Goal: Navigation & Orientation: Find specific page/section

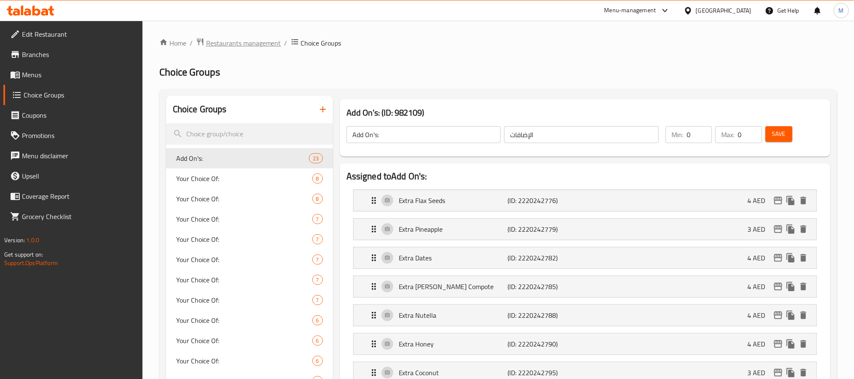
click at [249, 47] on span "Restaurants management" at bounding box center [243, 43] width 75 height 10
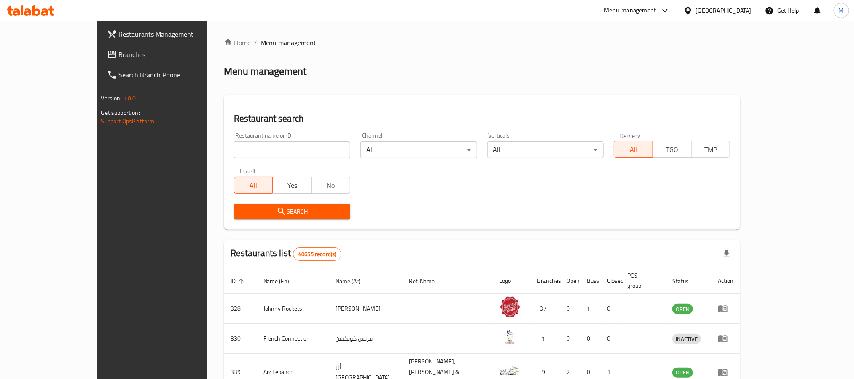
drag, startPoint x: 52, startPoint y: 51, endPoint x: 162, endPoint y: 70, distance: 111.8
click at [119, 51] on span "Branches" at bounding box center [176, 54] width 114 height 10
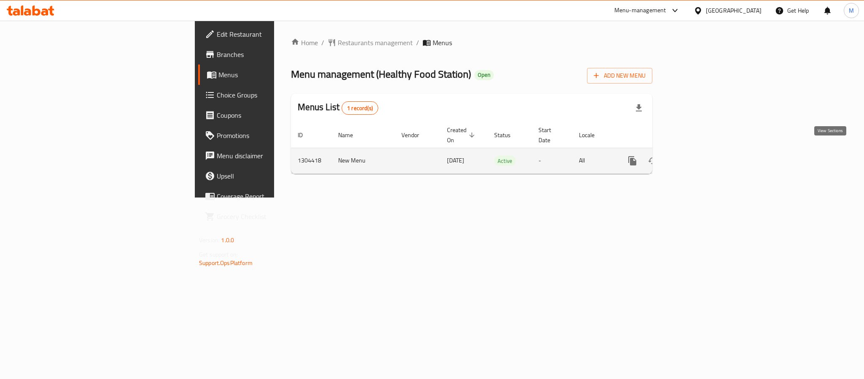
click at [703, 151] on link "enhanced table" at bounding box center [693, 161] width 20 height 20
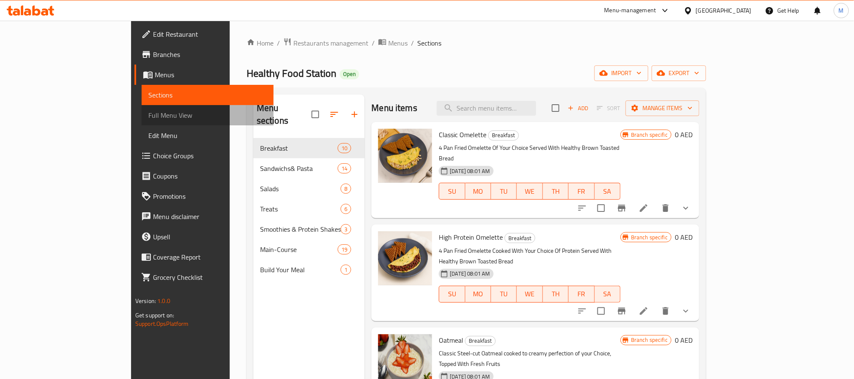
click at [148, 118] on span "Full Menu View" at bounding box center [207, 115] width 118 height 10
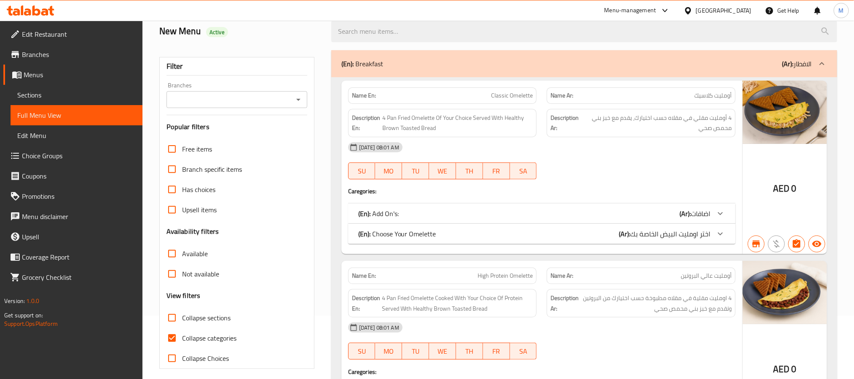
scroll to position [127, 0]
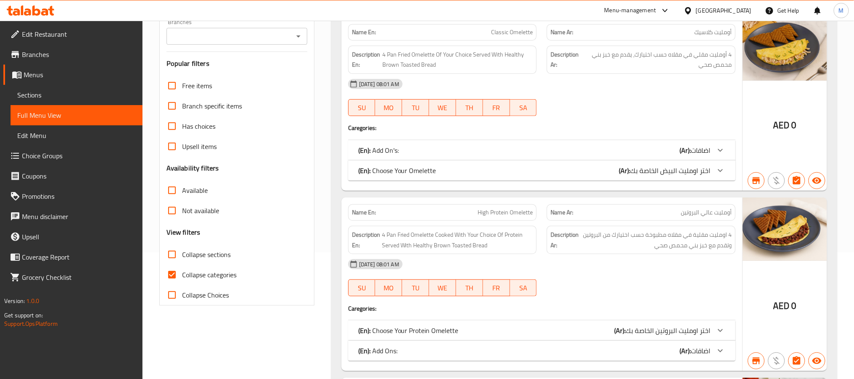
click at [218, 252] on span "Collapse sections" at bounding box center [206, 254] width 48 height 10
click at [182, 252] on input "Collapse sections" at bounding box center [172, 254] width 20 height 20
checkbox input "true"
click at [197, 274] on span "Collapse categories" at bounding box center [209, 274] width 54 height 10
click at [182, 274] on input "Collapse categories" at bounding box center [172, 274] width 20 height 20
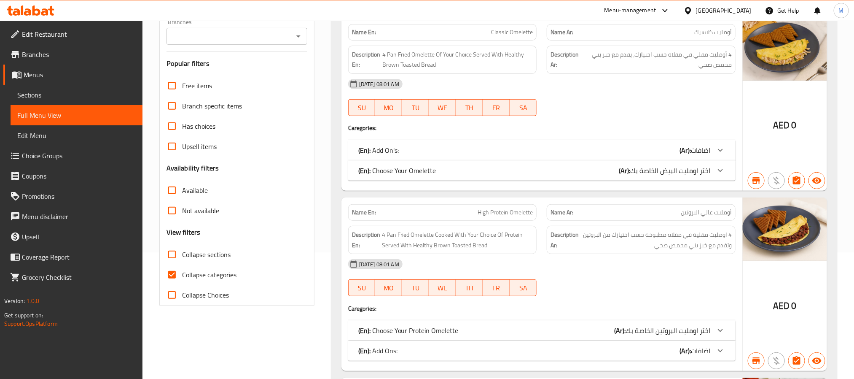
checkbox input "false"
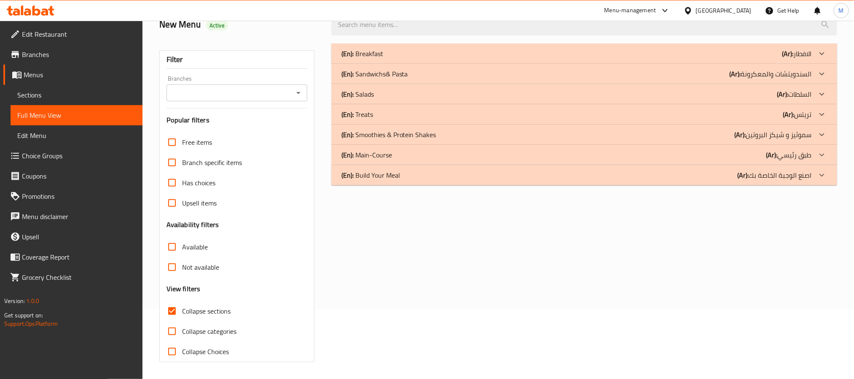
scroll to position [71, 0]
click at [418, 59] on div "(En): Main-Course (Ar): طبق رئيسي" at bounding box center [577, 53] width 471 height 10
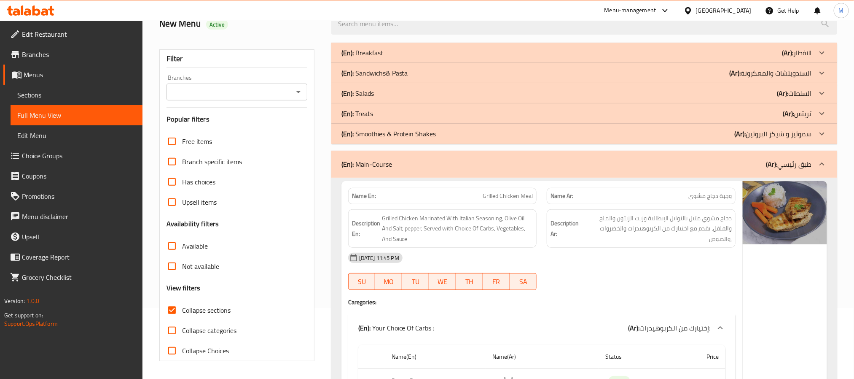
scroll to position [197, 0]
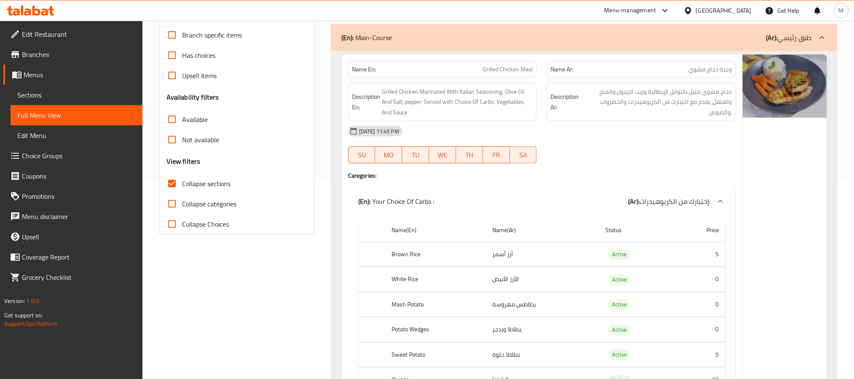
click at [613, 254] on span "Active" at bounding box center [620, 254] width 22 height 10
click at [615, 254] on span "Active" at bounding box center [620, 254] width 22 height 10
click at [491, 80] on div "Description En: Grilled Chicken Marinated With Italian Seasoning, Olive Oil And…" at bounding box center [442, 102] width 199 height 49
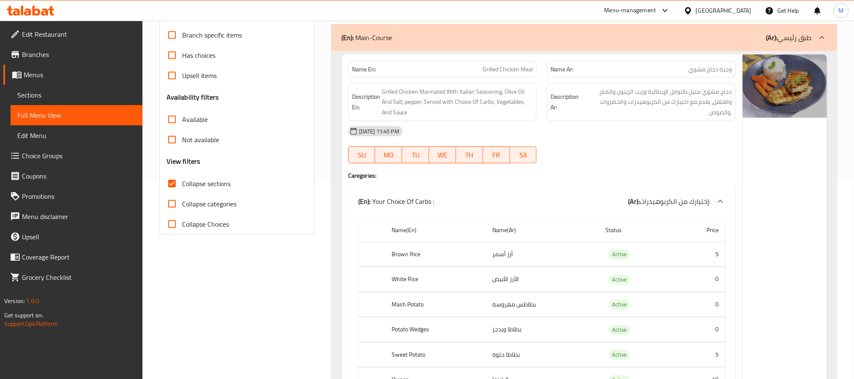
click at [359, 67] on strong "Name En:" at bounding box center [364, 69] width 24 height 9
copy strong "Name En:"
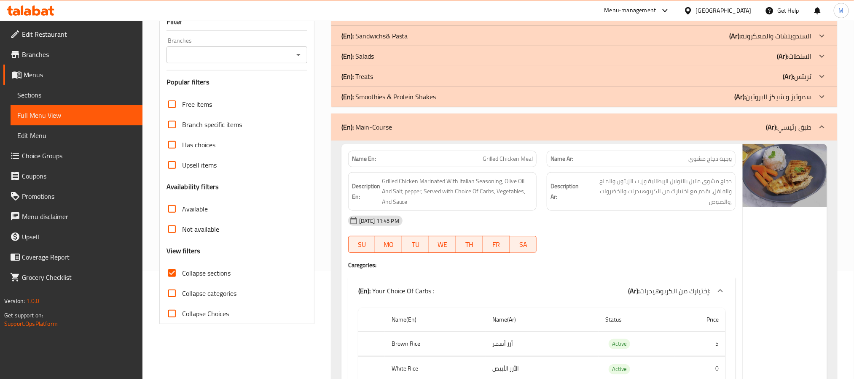
scroll to position [0, 0]
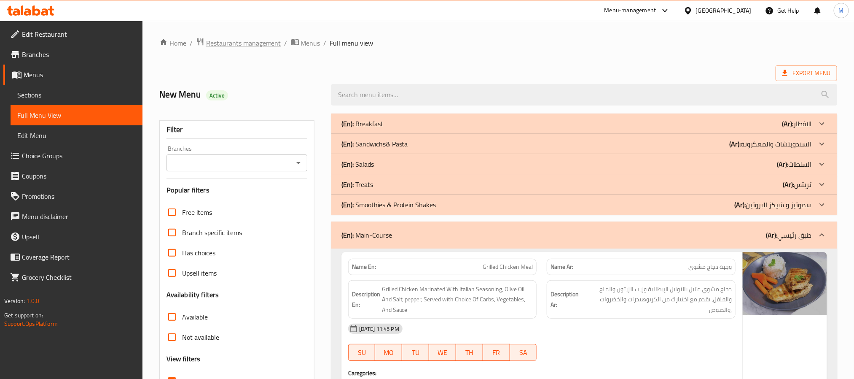
click at [240, 46] on span "Restaurants management" at bounding box center [243, 43] width 75 height 10
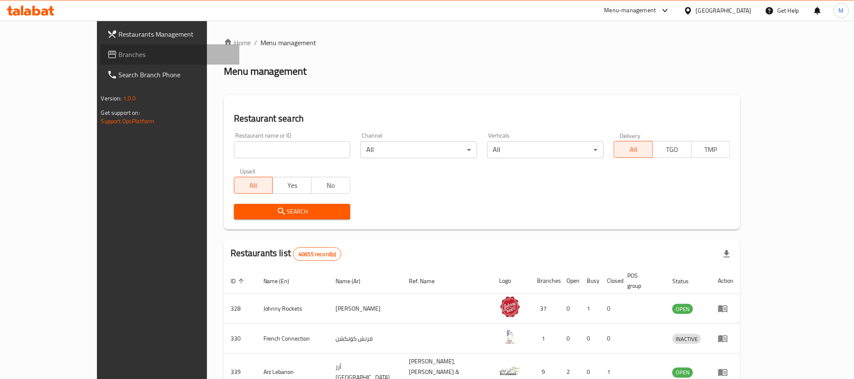
click at [119, 52] on span "Branches" at bounding box center [176, 54] width 114 height 10
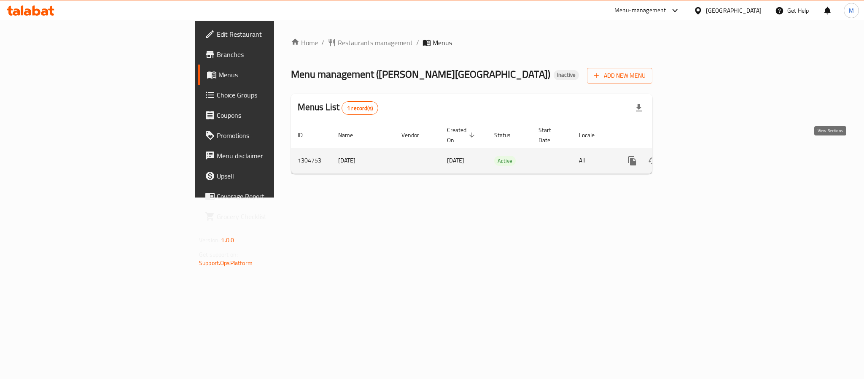
click at [697, 157] on icon "enhanced table" at bounding box center [693, 161] width 8 height 8
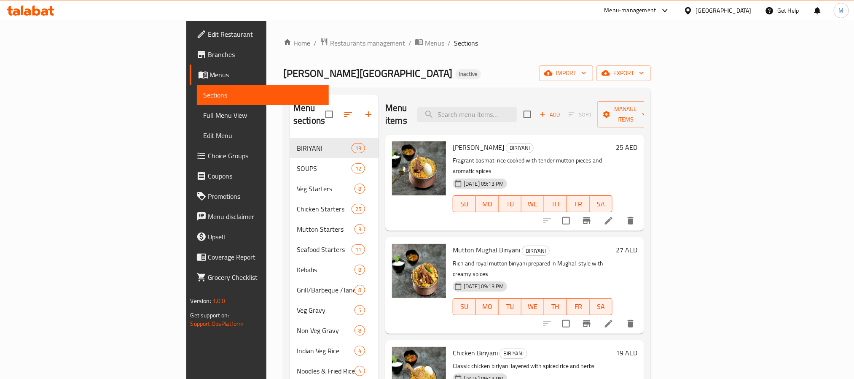
click at [204, 116] on span "Full Menu View" at bounding box center [263, 115] width 118 height 10
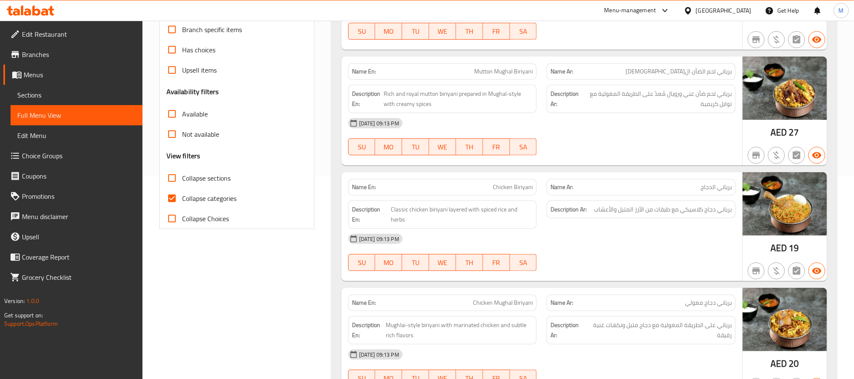
scroll to position [253, 0]
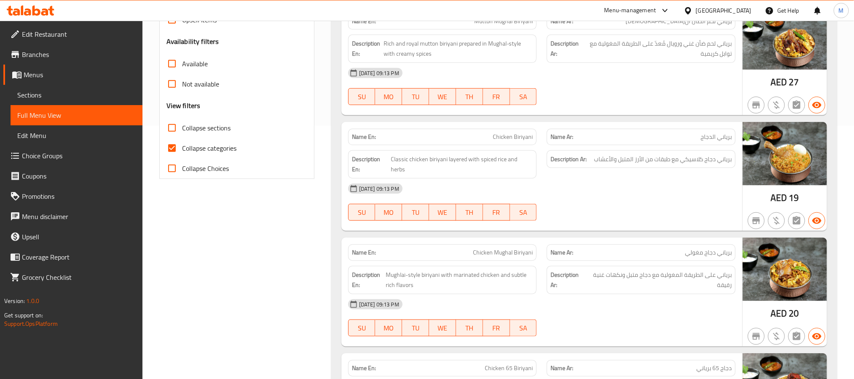
click at [212, 143] on span "Collapse categories" at bounding box center [209, 148] width 54 height 10
click at [182, 143] on input "Collapse categories" at bounding box center [172, 148] width 20 height 20
checkbox input "false"
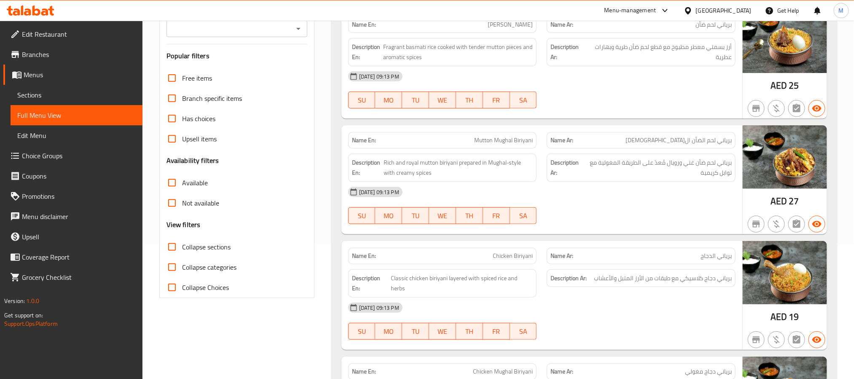
scroll to position [0, 0]
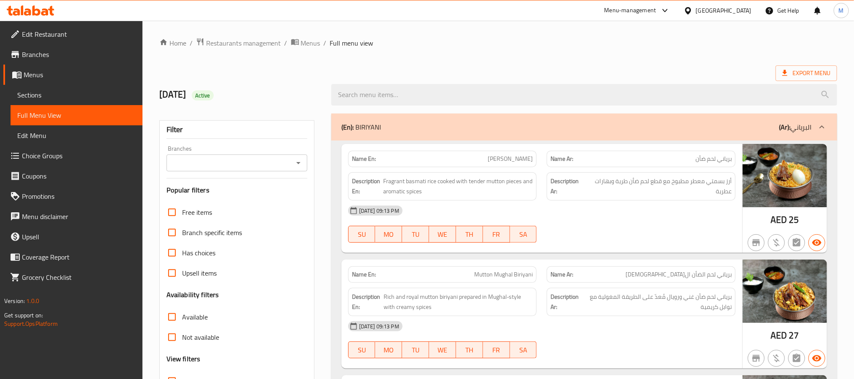
click at [360, 156] on strong "Name En:" at bounding box center [364, 158] width 24 height 9
click at [207, 99] on span "Active" at bounding box center [203, 96] width 22 height 8
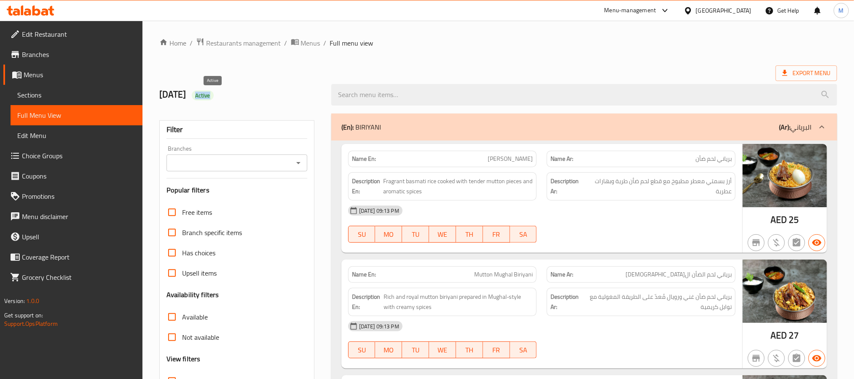
click at [207, 99] on span "Active" at bounding box center [203, 96] width 22 height 8
copy div "Active"
